Goal: Task Accomplishment & Management: Use online tool/utility

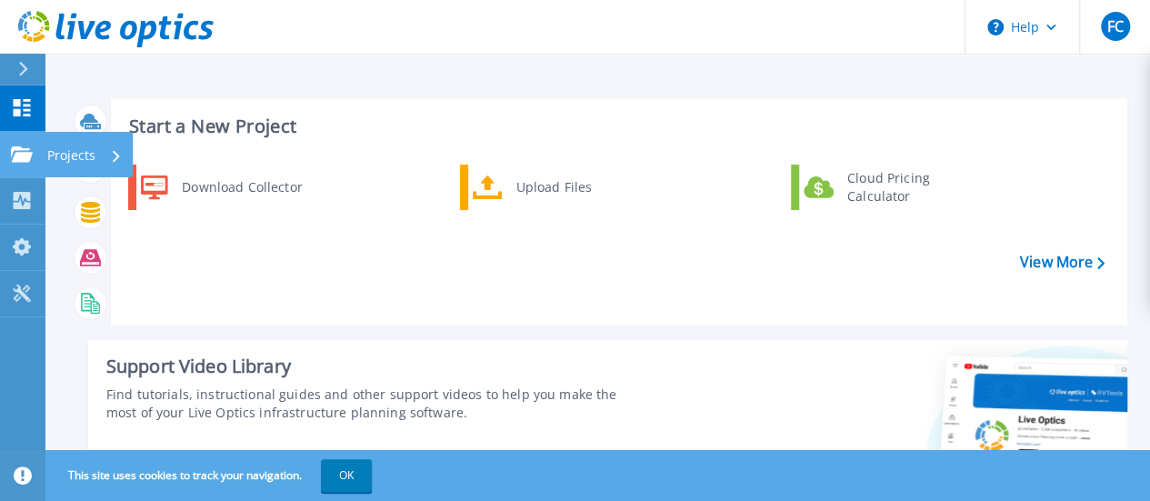
click at [17, 152] on icon at bounding box center [22, 153] width 22 height 15
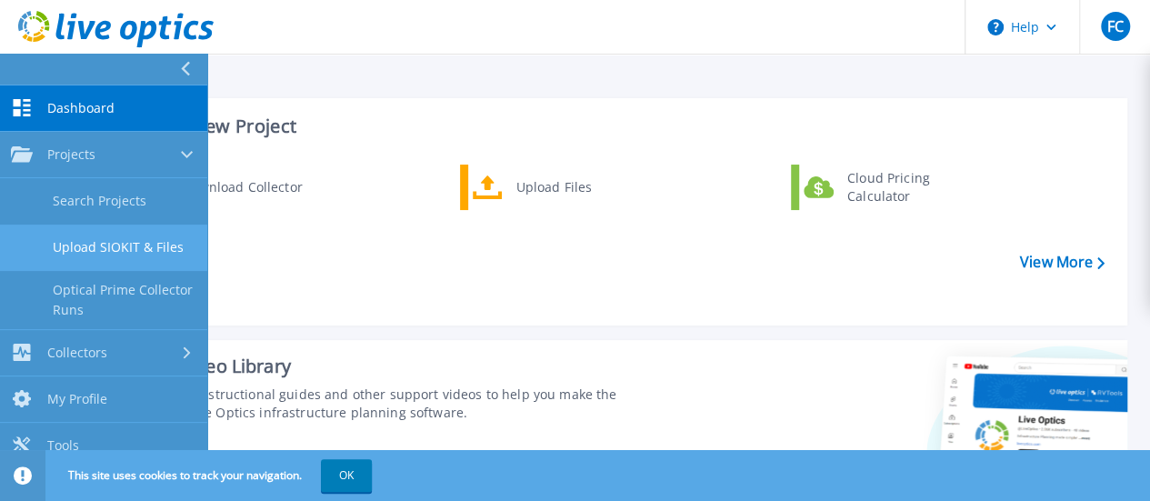
click at [111, 265] on link "Upload SIOKIT & Files" at bounding box center [103, 248] width 207 height 46
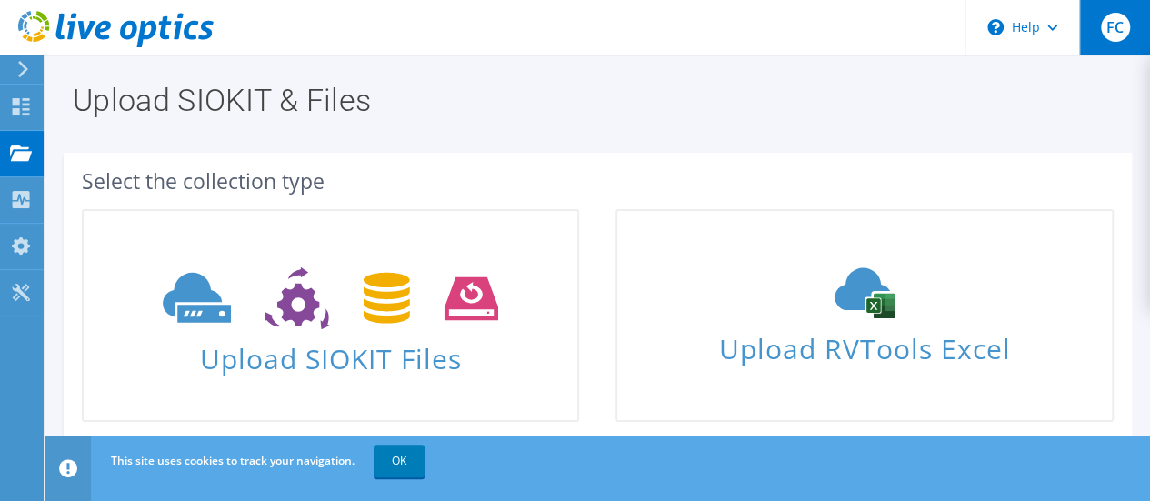
click at [1119, 37] on span "FC" at bounding box center [1115, 27] width 29 height 29
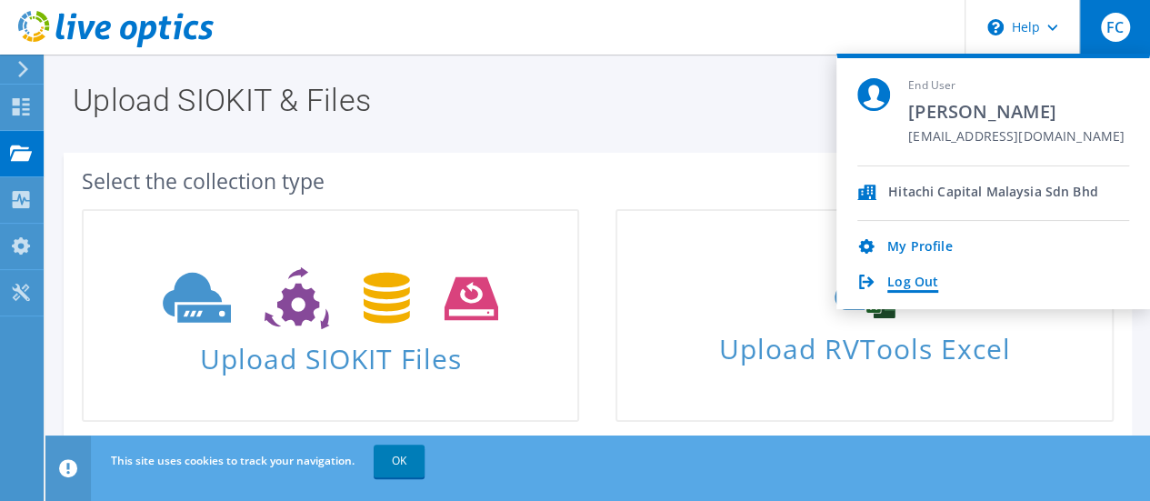
click at [918, 281] on link "Log Out" at bounding box center [913, 283] width 51 height 17
